Goal: Information Seeking & Learning: Find specific fact

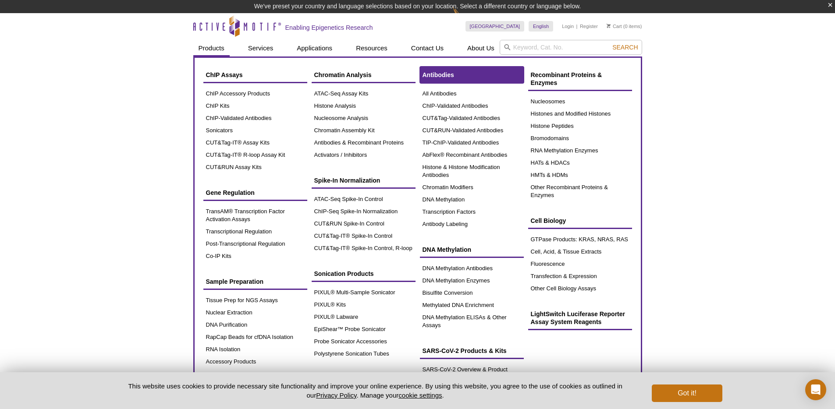
click at [445, 76] on span "Antibodies" at bounding box center [438, 74] width 32 height 7
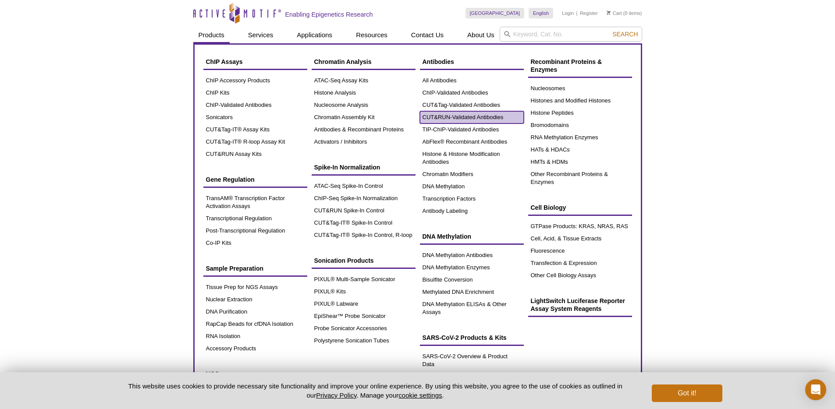
click at [485, 117] on link "CUT&RUN-Validated Antibodies" at bounding box center [472, 117] width 104 height 12
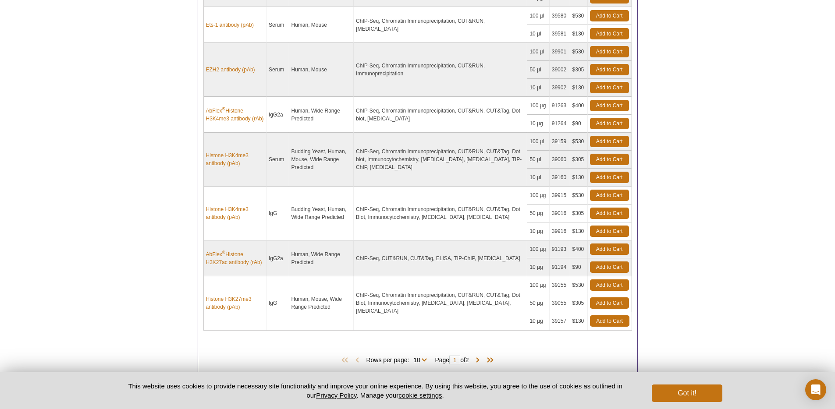
scroll to position [594, 0]
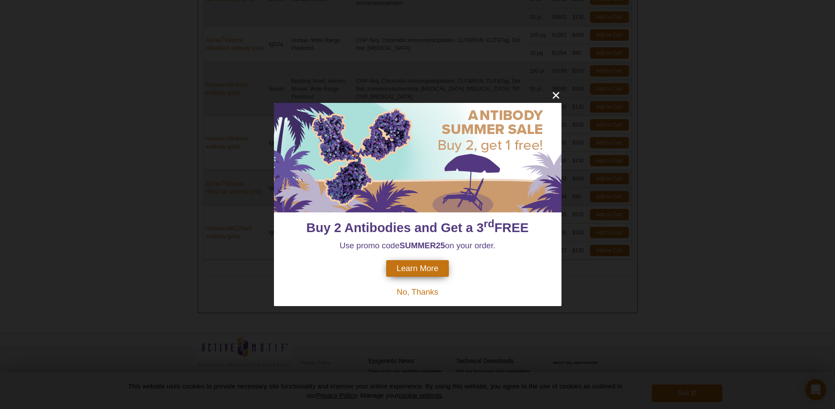
click at [426, 290] on span "No, Thanks" at bounding box center [418, 292] width 42 height 9
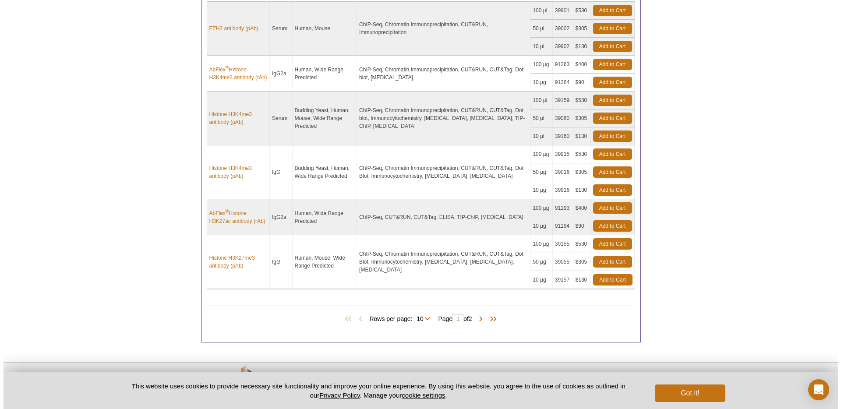
scroll to position [563, 0]
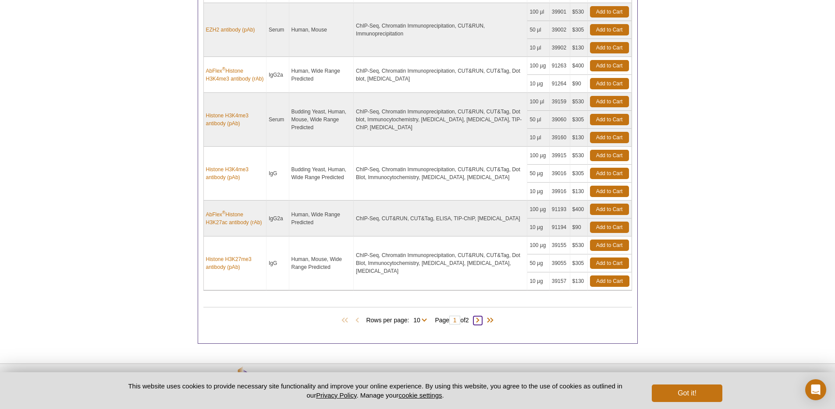
click at [478, 321] on span at bounding box center [477, 320] width 9 height 9
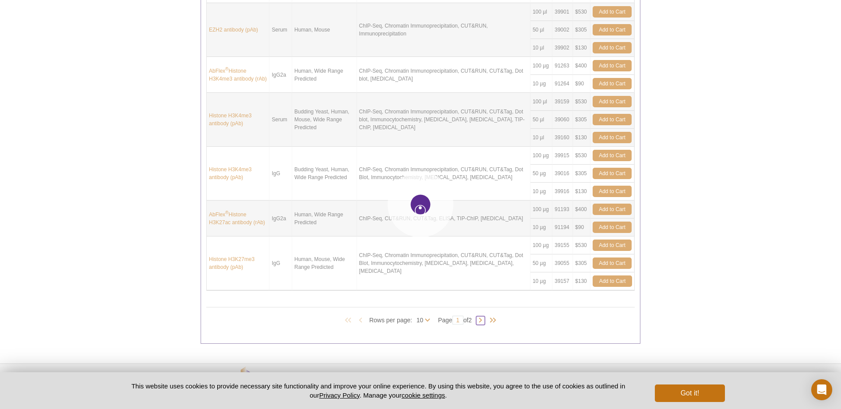
type input "2"
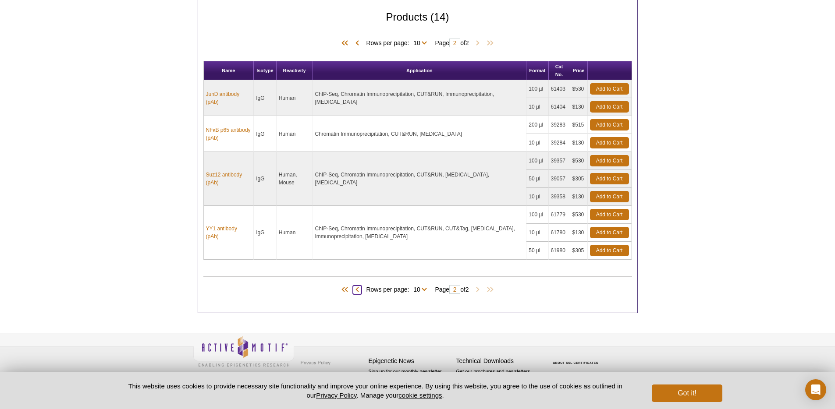
click at [353, 289] on span at bounding box center [357, 290] width 9 height 9
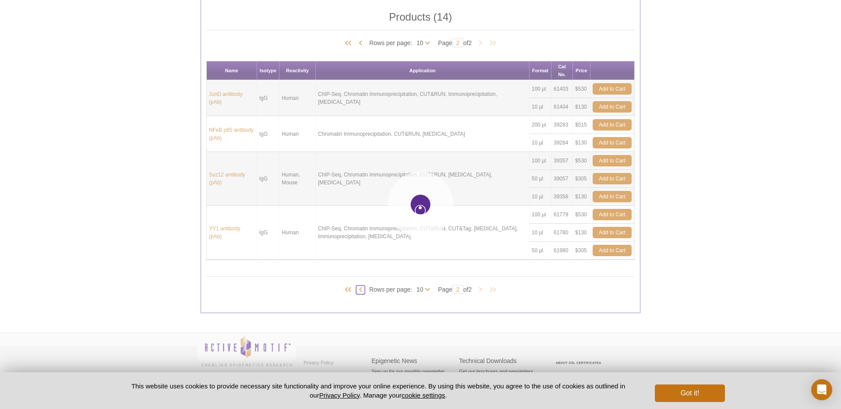
type input "1"
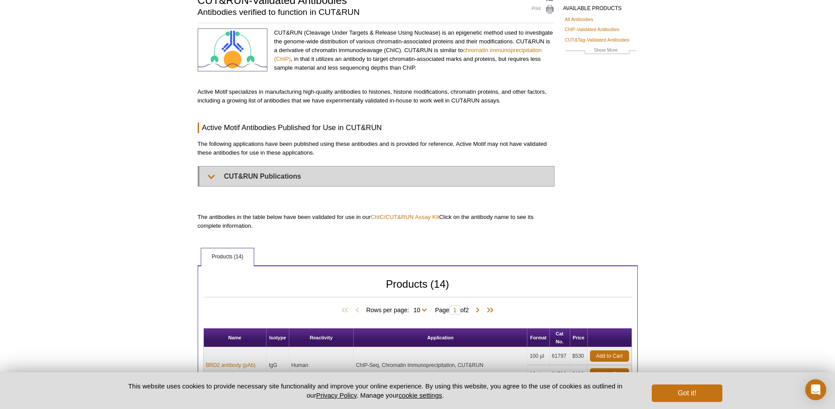
scroll to position [0, 0]
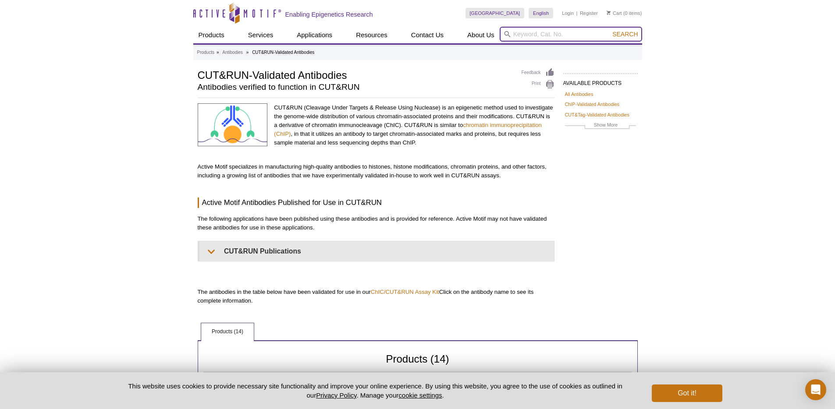
click at [532, 35] on input "search" at bounding box center [571, 34] width 142 height 15
type input "h4k91"
click at [610, 30] on button "Search" at bounding box center [625, 34] width 31 height 8
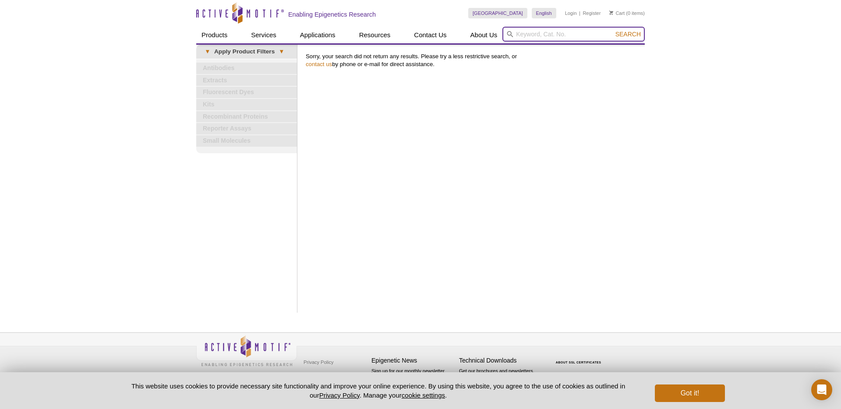
click at [526, 32] on input "search" at bounding box center [574, 34] width 142 height 15
click at [613, 30] on button "Search" at bounding box center [628, 34] width 31 height 8
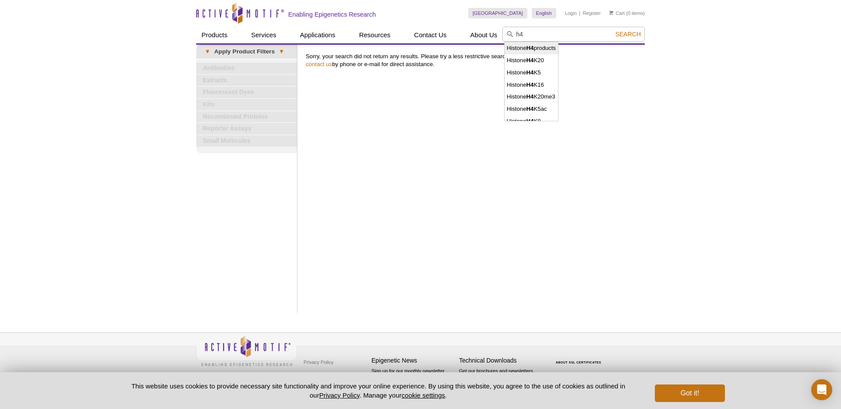
click at [539, 49] on li "Histone H4 products" at bounding box center [531, 48] width 53 height 12
type input "Histone H4 products"
click at [631, 36] on span "Search" at bounding box center [628, 34] width 25 height 7
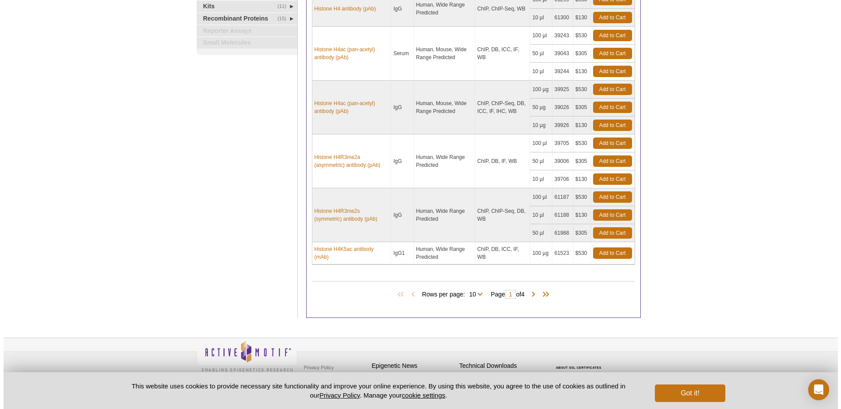
scroll to position [308, 0]
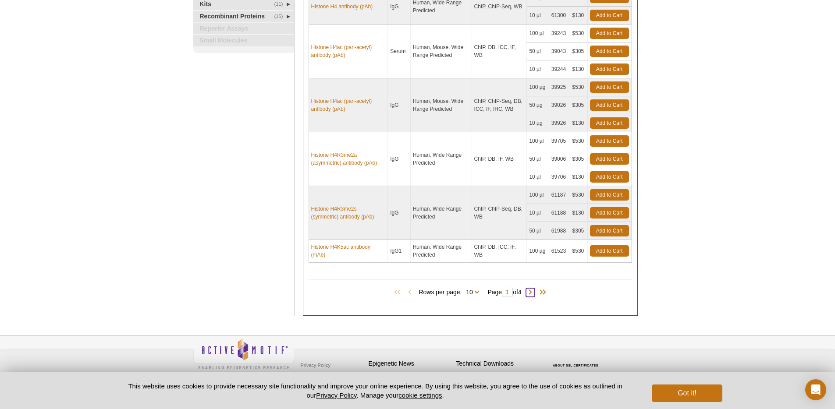
click at [530, 293] on span at bounding box center [530, 292] width 9 height 9
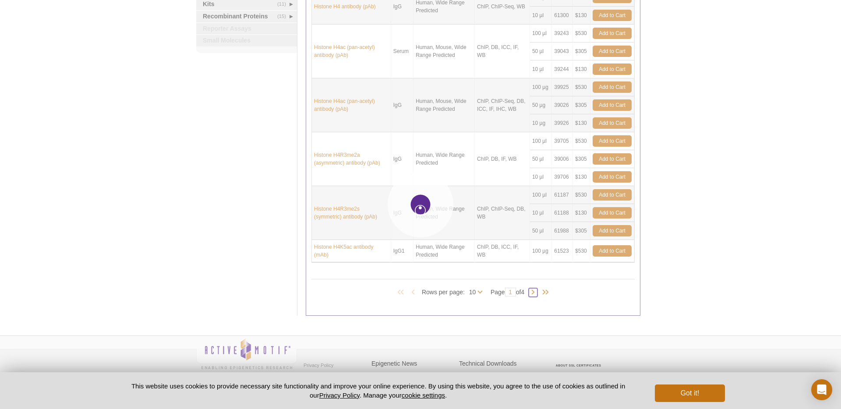
type input "2"
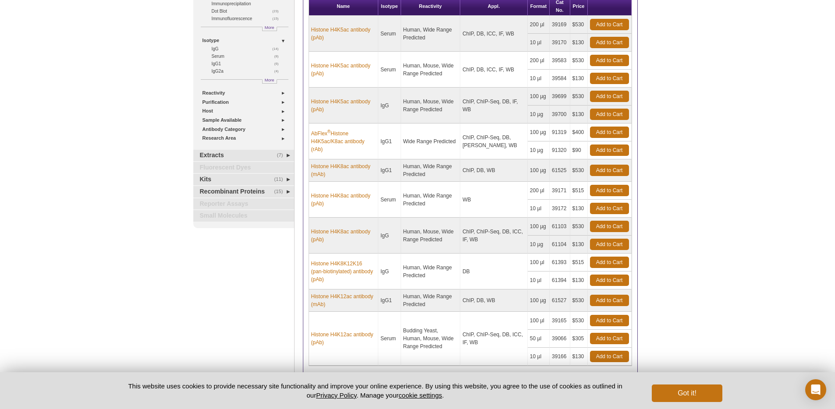
scroll to position [239, 0]
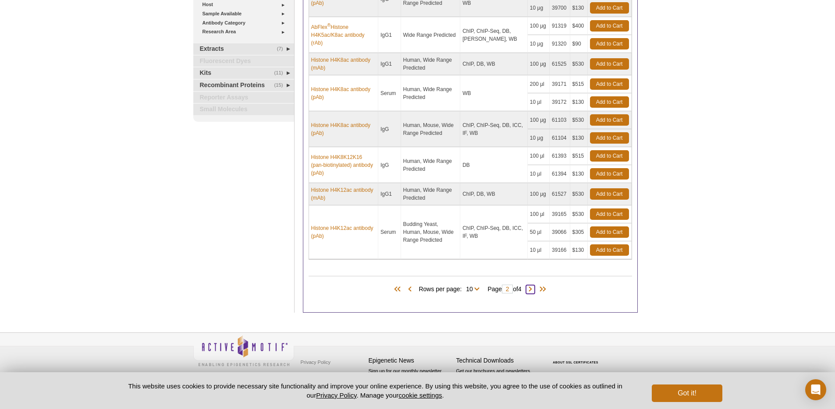
click at [532, 289] on span at bounding box center [530, 289] width 9 height 9
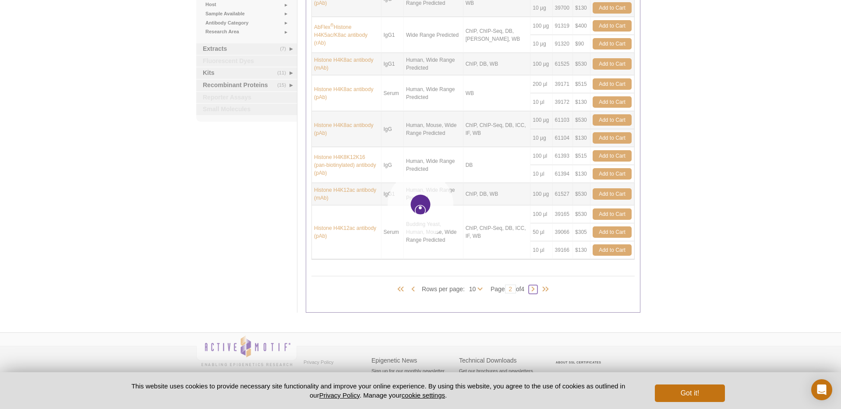
type input "3"
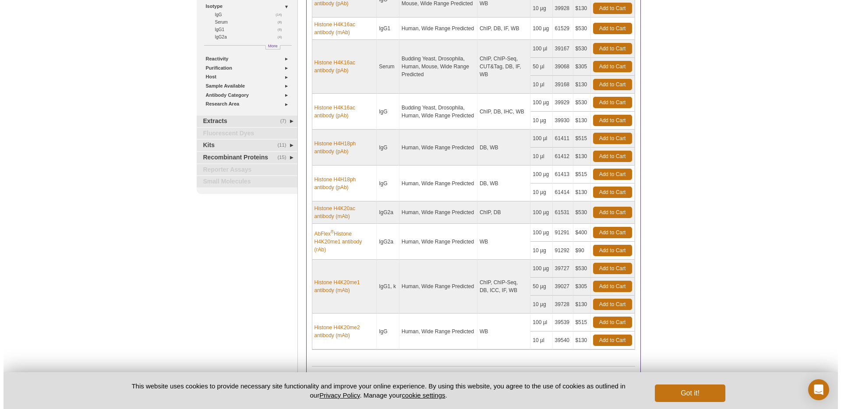
scroll to position [257, 0]
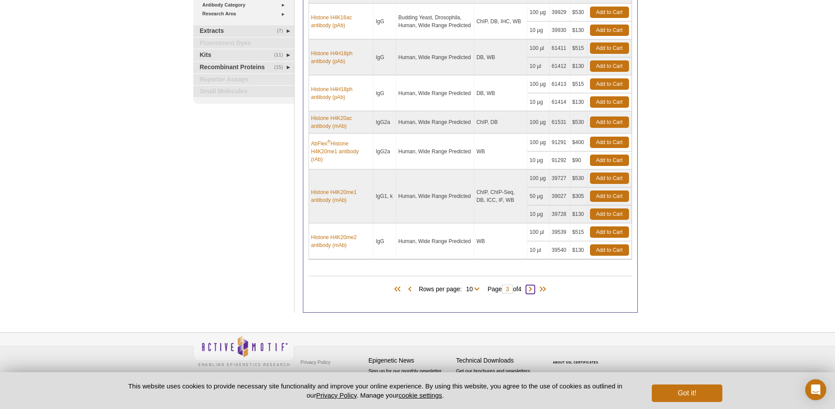
click at [531, 291] on span at bounding box center [530, 289] width 9 height 9
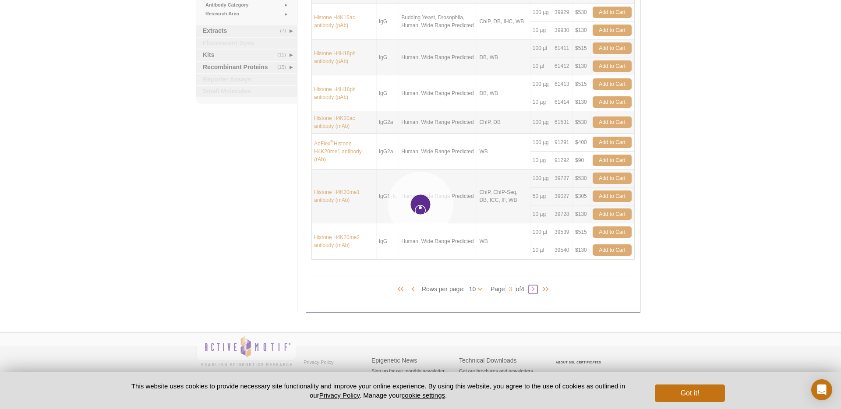
type input "4"
